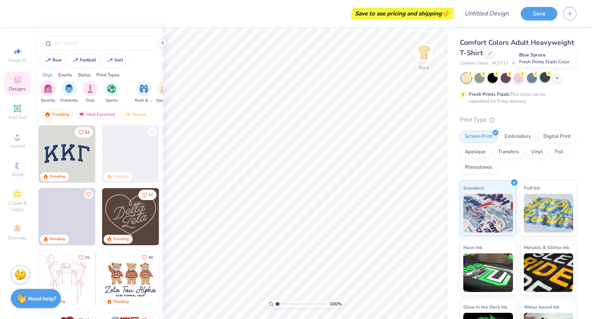
click at [548, 79] on div at bounding box center [545, 77] width 10 height 10
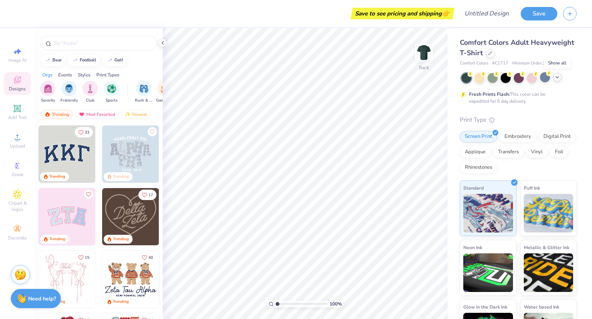
click at [561, 79] on div at bounding box center [557, 77] width 8 height 8
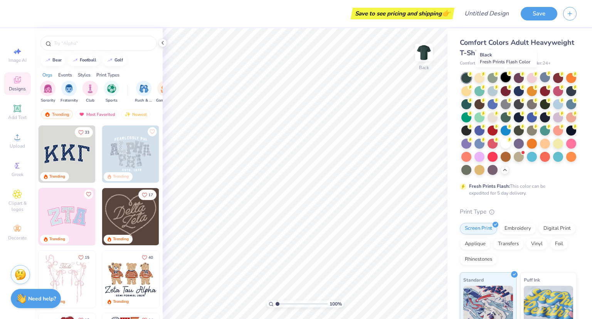
click at [506, 78] on div at bounding box center [506, 77] width 10 height 10
click at [514, 161] on div at bounding box center [519, 156] width 10 height 10
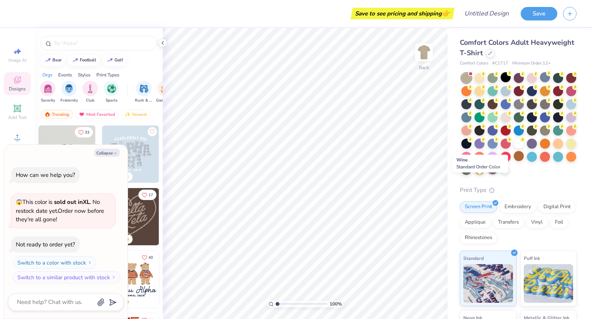
click at [488, 174] on div at bounding box center [493, 169] width 10 height 10
click at [472, 170] on div at bounding box center [519, 124] width 115 height 102
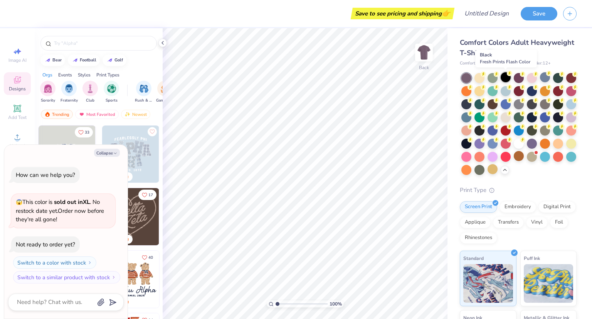
click at [504, 79] on div at bounding box center [506, 77] width 10 height 10
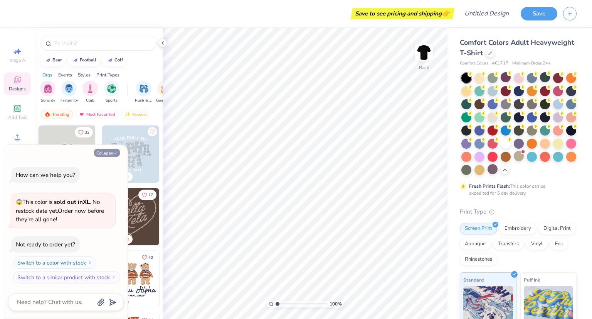
click at [101, 150] on button "Collapse" at bounding box center [107, 152] width 26 height 8
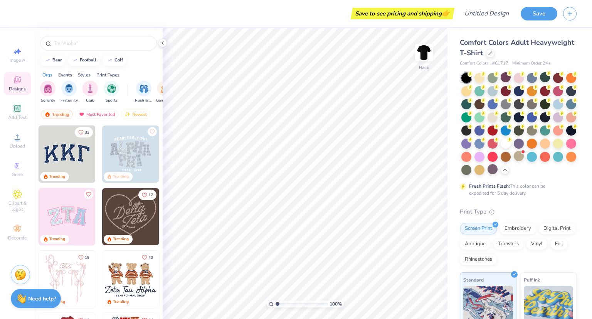
type textarea "x"
click at [432, 50] on img at bounding box center [424, 52] width 31 height 31
click at [432, 50] on img at bounding box center [423, 52] width 15 height 15
click at [23, 143] on span "Upload" at bounding box center [17, 146] width 15 height 6
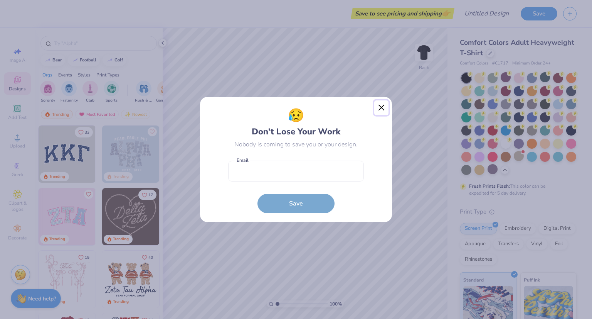
click at [382, 108] on button "Close" at bounding box center [381, 107] width 15 height 15
